Goal: Information Seeking & Learning: Learn about a topic

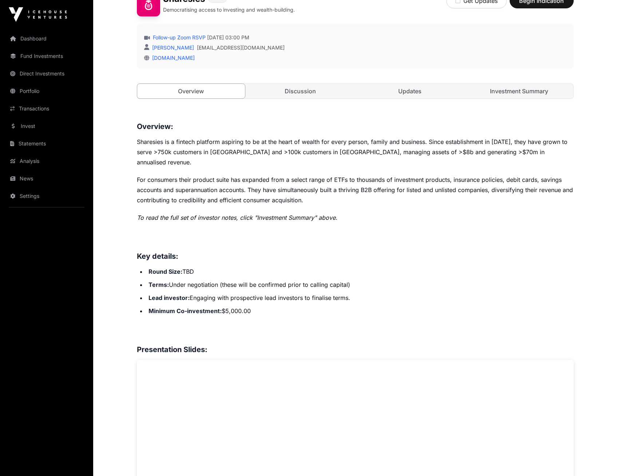
scroll to position [219, 0]
click at [516, 91] on link "Investment Summary" at bounding box center [519, 90] width 108 height 15
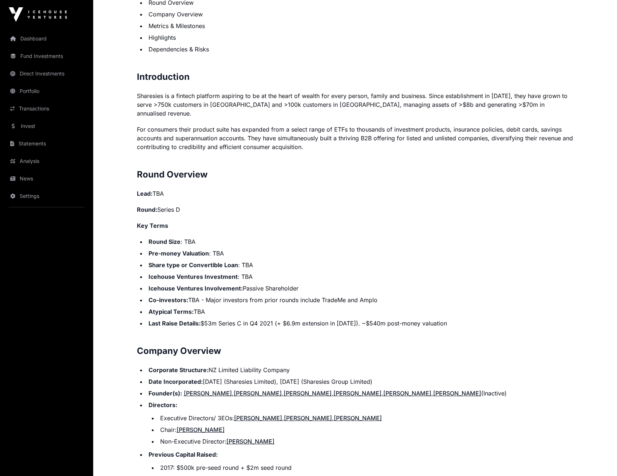
scroll to position [473, 0]
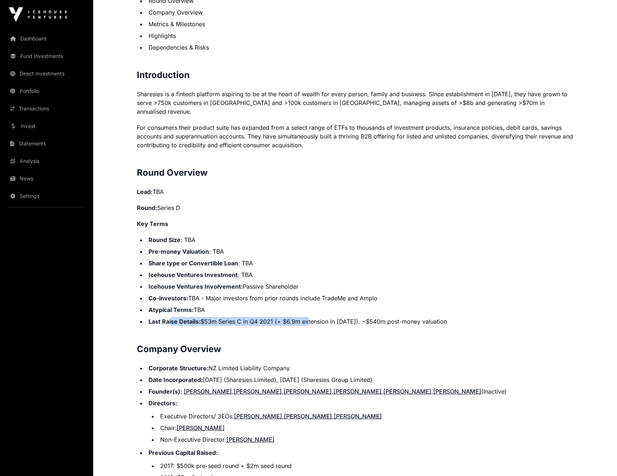
drag, startPoint x: 171, startPoint y: 313, endPoint x: 306, endPoint y: 314, distance: 134.4
click at [306, 317] on li "Last Raise Details: $53m Series C in Q4 2021 (+ $6.9m extension in [DATE]). ~$5…" at bounding box center [360, 321] width 428 height 9
click at [304, 317] on li "Last Raise Details: $53m Series C in Q4 2021 (+ $6.9m extension in [DATE]). ~$5…" at bounding box center [360, 321] width 428 height 9
drag, startPoint x: 149, startPoint y: 312, endPoint x: 474, endPoint y: 315, distance: 325.3
click at [474, 317] on li "Last Raise Details: $53m Series C in Q4 2021 (+ $6.9m extension in [DATE]). ~$5…" at bounding box center [360, 321] width 428 height 9
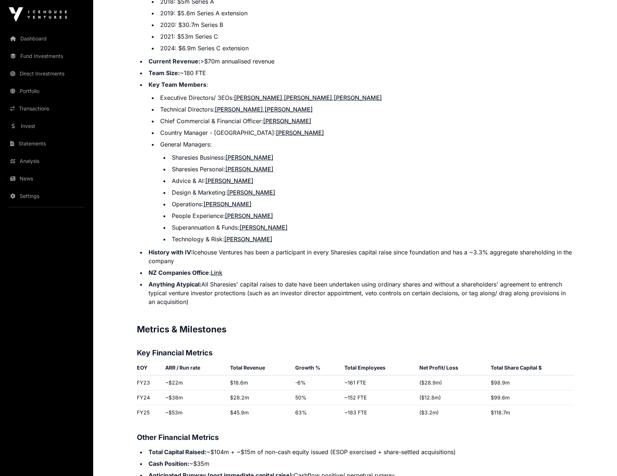
scroll to position [1056, 0]
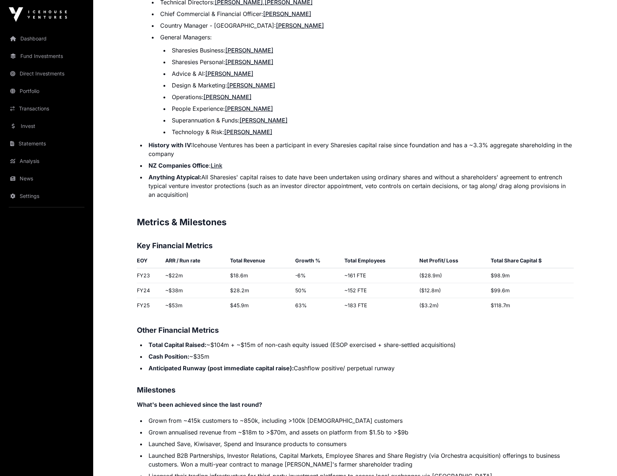
drag, startPoint x: 295, startPoint y: 359, endPoint x: 396, endPoint y: 360, distance: 100.2
click at [396, 363] on li "Anticipated Runway (post immediate capital raise): Cashflow positive/ perpetual…" at bounding box center [360, 367] width 428 height 9
drag, startPoint x: 396, startPoint y: 360, endPoint x: 471, endPoint y: 392, distance: 81.8
click at [471, 400] on p "What's been achieved since the last round?" at bounding box center [355, 404] width 437 height 9
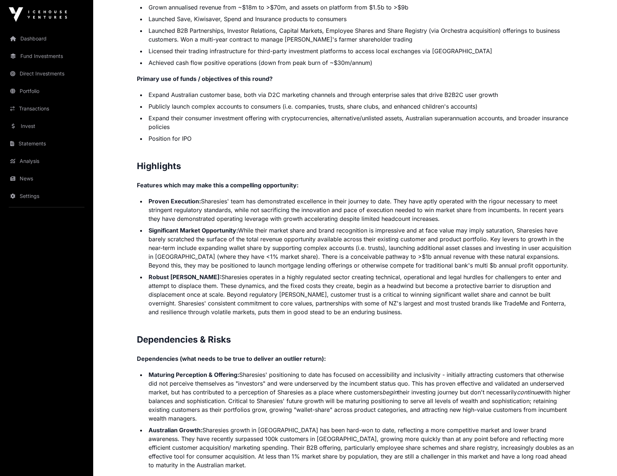
scroll to position [1493, 0]
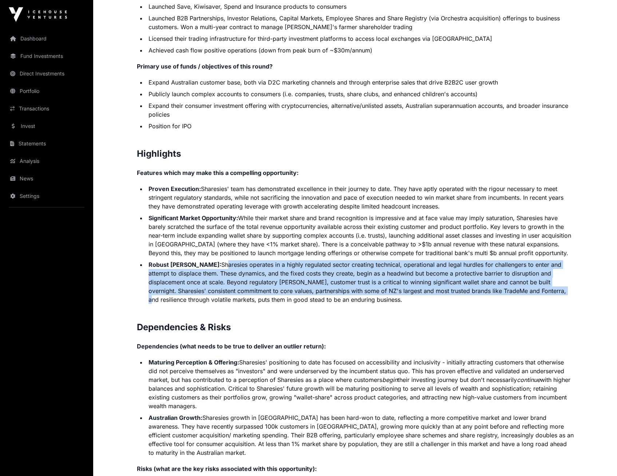
drag, startPoint x: 195, startPoint y: 254, endPoint x: 501, endPoint y: 281, distance: 306.7
click at [501, 281] on li "Robust [PERSON_NAME]: Sharesies operates in a highly regulated sector creating …" at bounding box center [360, 282] width 428 height 44
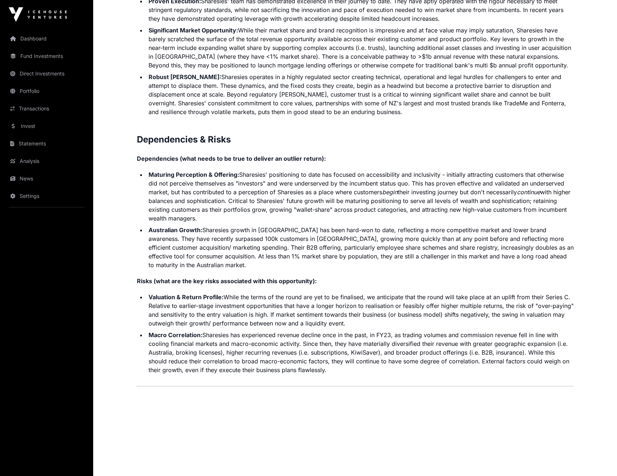
scroll to position [1692, 0]
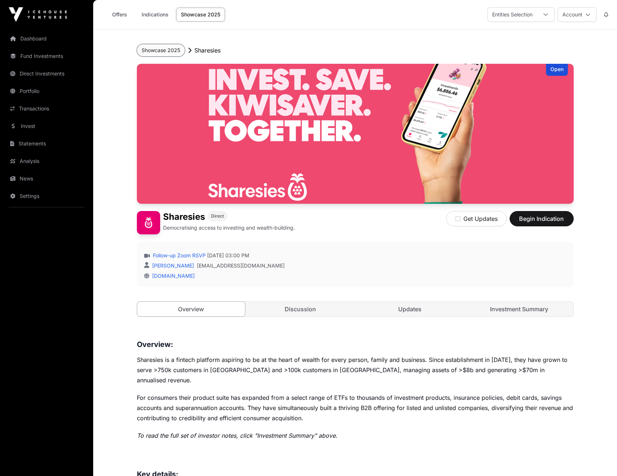
click at [161, 50] on button "Showcase 2025" at bounding box center [161, 50] width 48 height 12
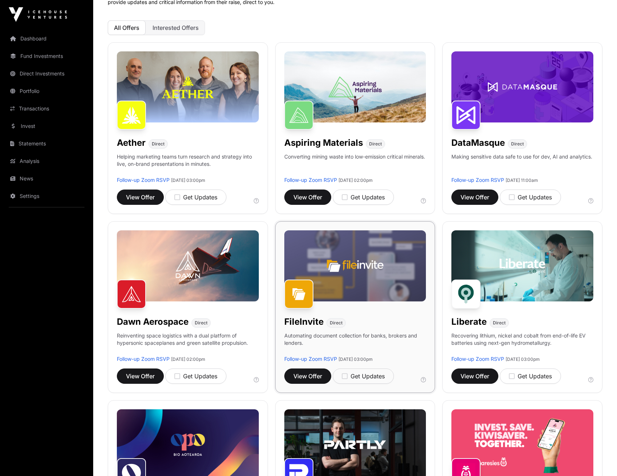
scroll to position [291, 0]
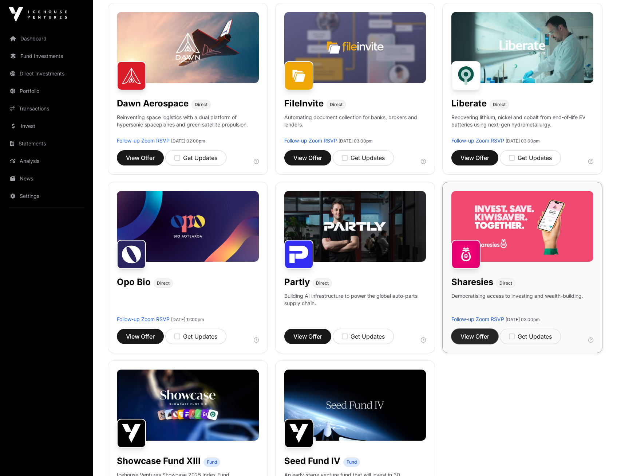
click at [476, 335] on span "View Offer" at bounding box center [475, 336] width 29 height 9
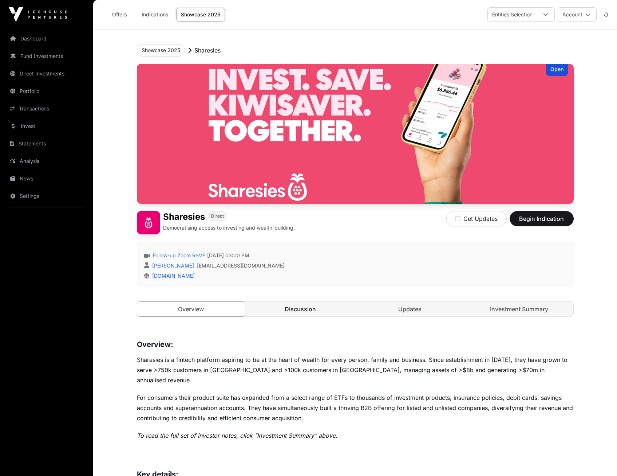
click at [296, 311] on link "Discussion" at bounding box center [301, 309] width 108 height 15
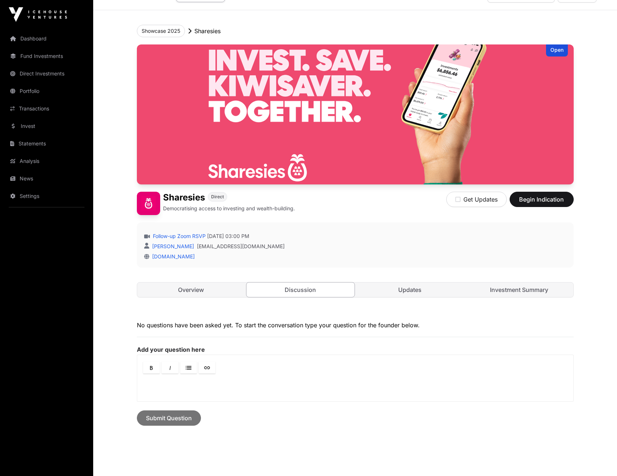
scroll to position [59, 0]
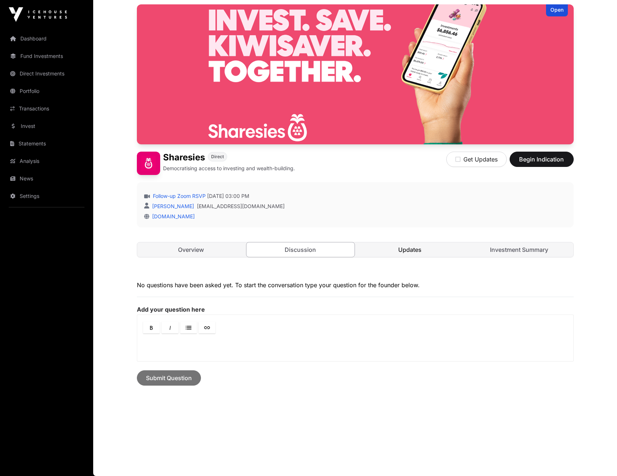
click at [403, 248] on link "Updates" at bounding box center [410, 249] width 108 height 15
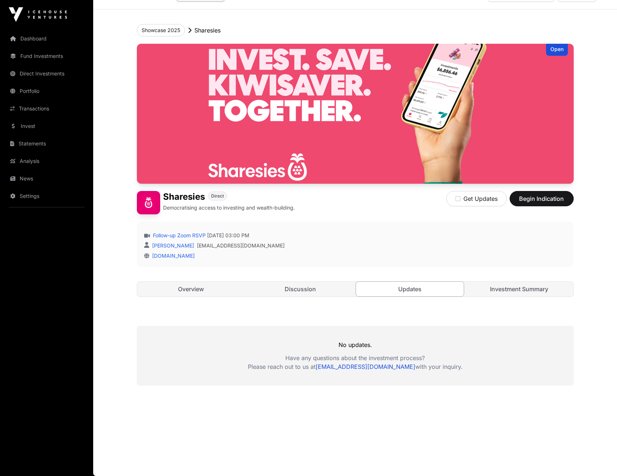
scroll to position [20, 0]
click at [518, 287] on link "Investment Summary" at bounding box center [519, 289] width 108 height 15
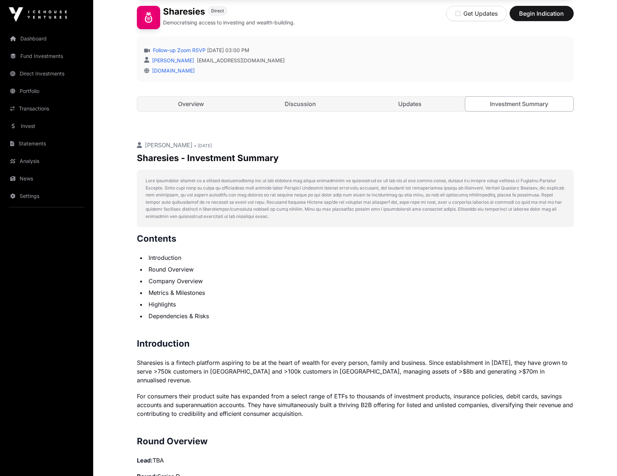
scroll to position [239, 0]
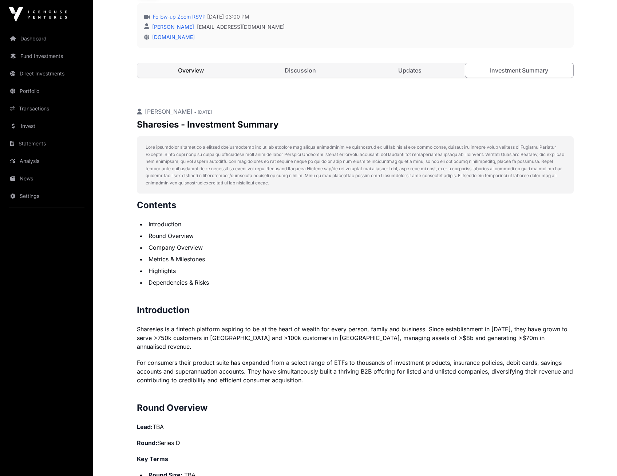
click at [189, 66] on link "Overview" at bounding box center [191, 70] width 108 height 15
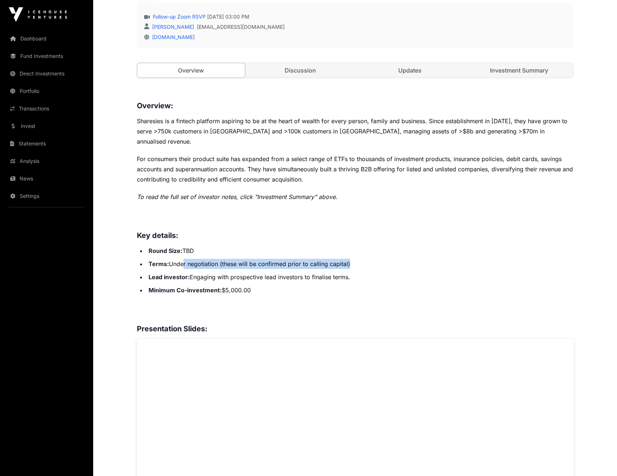
drag, startPoint x: 184, startPoint y: 254, endPoint x: 369, endPoint y: 257, distance: 184.3
click at [369, 259] on li "Terms: Under negotiation (these will be confirmed prior to calling capital)" at bounding box center [360, 264] width 428 height 10
drag, startPoint x: 215, startPoint y: 267, endPoint x: 347, endPoint y: 268, distance: 132.6
click at [347, 272] on li "Lead investor : Engaging with prospective lead investors to finalise terms." at bounding box center [360, 277] width 428 height 10
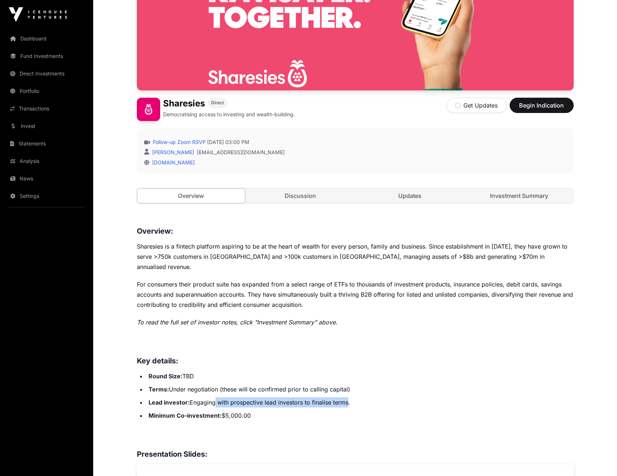
scroll to position [112, 0]
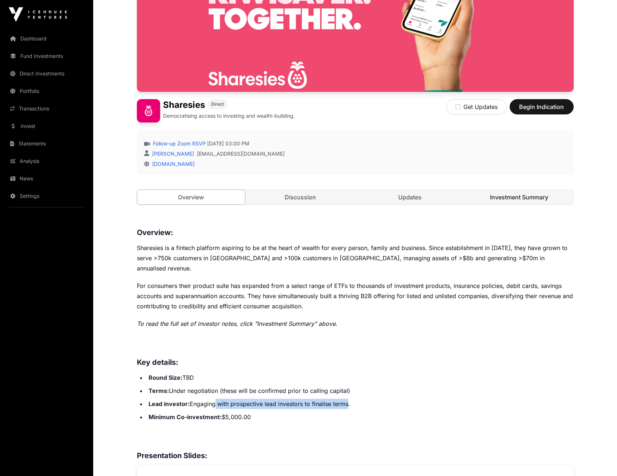
click at [509, 197] on link "Investment Summary" at bounding box center [519, 197] width 108 height 15
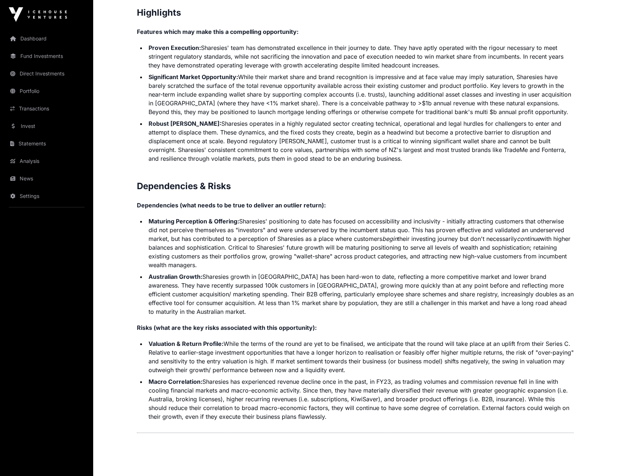
scroll to position [1692, 0]
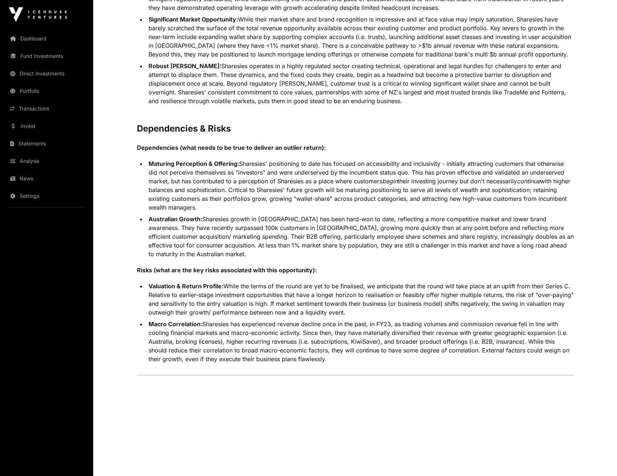
drag, startPoint x: 138, startPoint y: 75, endPoint x: 342, endPoint y: 351, distance: 343.5
copy p "Contents Introduction Round Overview Company Overview Metrics & Milestones High…"
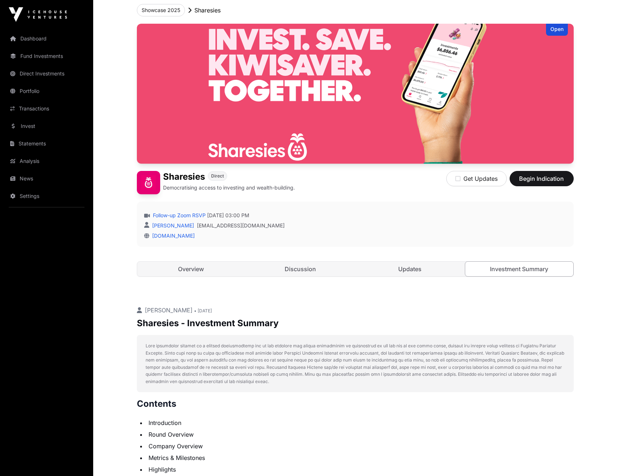
scroll to position [0, 0]
